Goal: Information Seeking & Learning: Learn about a topic

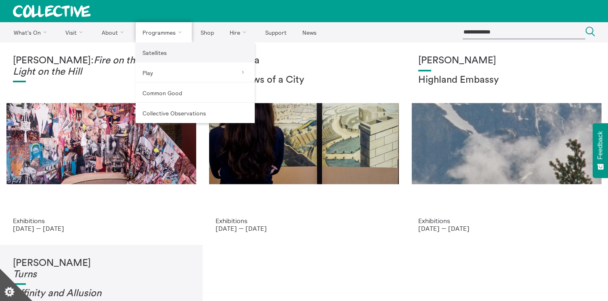
click at [147, 48] on link "Satellites" at bounding box center [195, 52] width 119 height 20
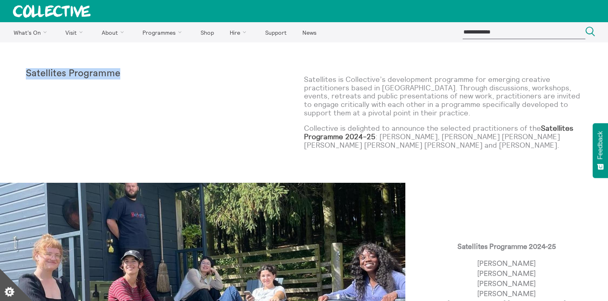
drag, startPoint x: 26, startPoint y: 75, endPoint x: 126, endPoint y: 77, distance: 99.4
click at [126, 77] on p "Satellites Programme" at bounding box center [95, 73] width 139 height 11
copy strong "Satellites Programme"
click at [280, 141] on div "Satellites Programme" at bounding box center [165, 112] width 278 height 89
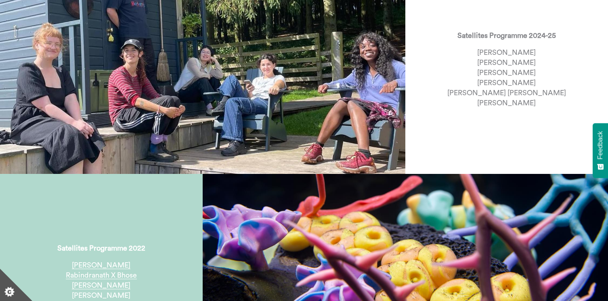
scroll to position [372, 0]
